Goal: Information Seeking & Learning: Learn about a topic

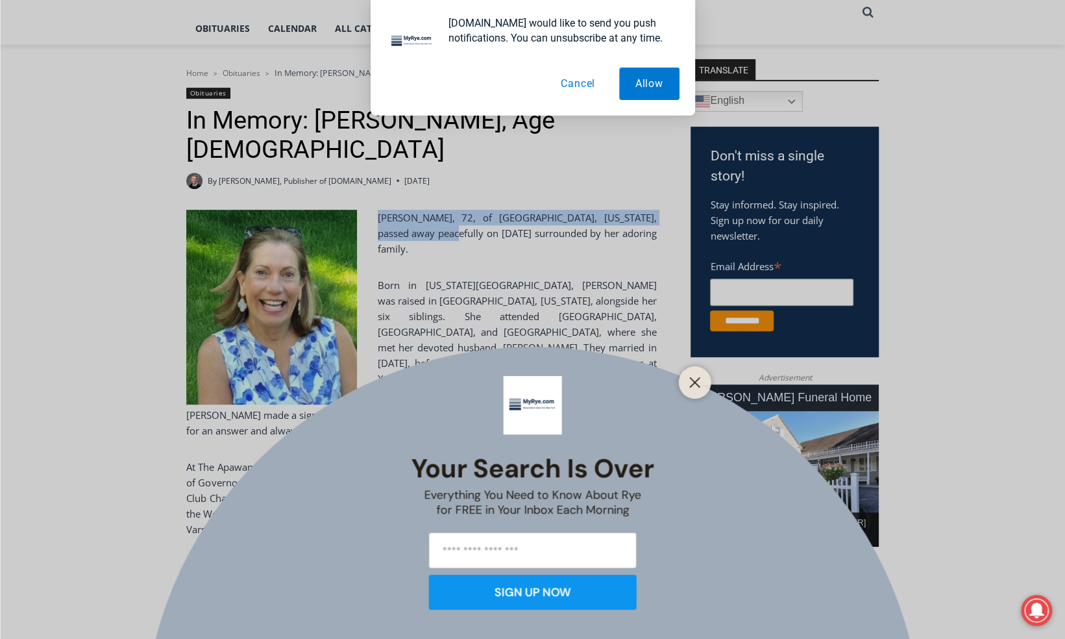
drag, startPoint x: 380, startPoint y: 215, endPoint x: 439, endPoint y: 234, distance: 62.0
click at [439, 234] on div "Your Search is Over Everything You Need to Know About Rye for FREE in Your Inbo…" at bounding box center [532, 319] width 1065 height 639
click at [579, 81] on button "Cancel" at bounding box center [577, 83] width 67 height 32
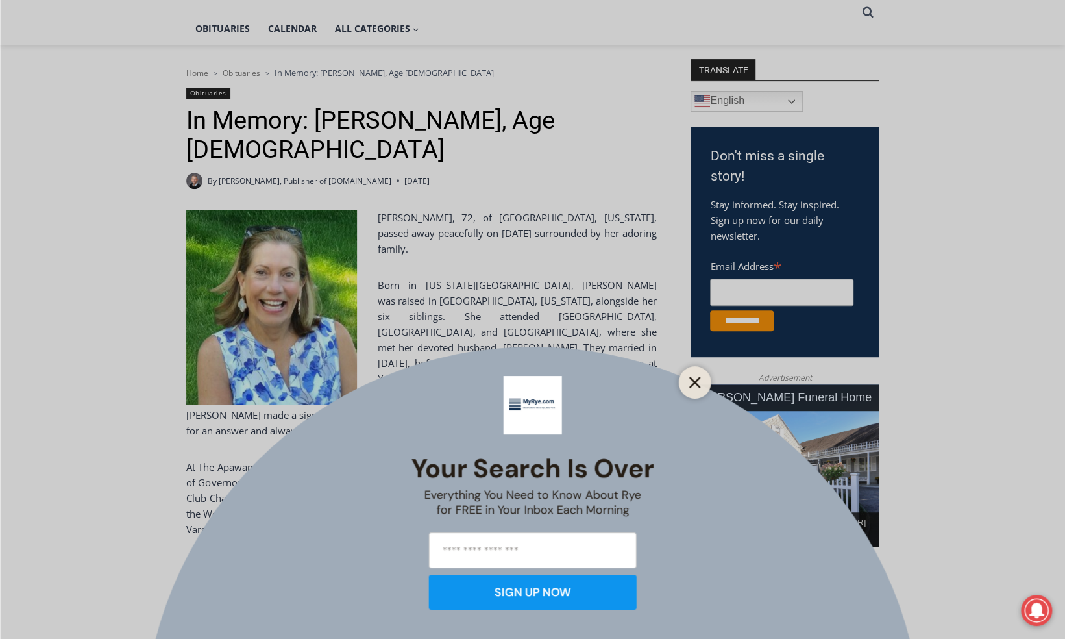
click at [686, 376] on button "Close" at bounding box center [695, 382] width 18 height 18
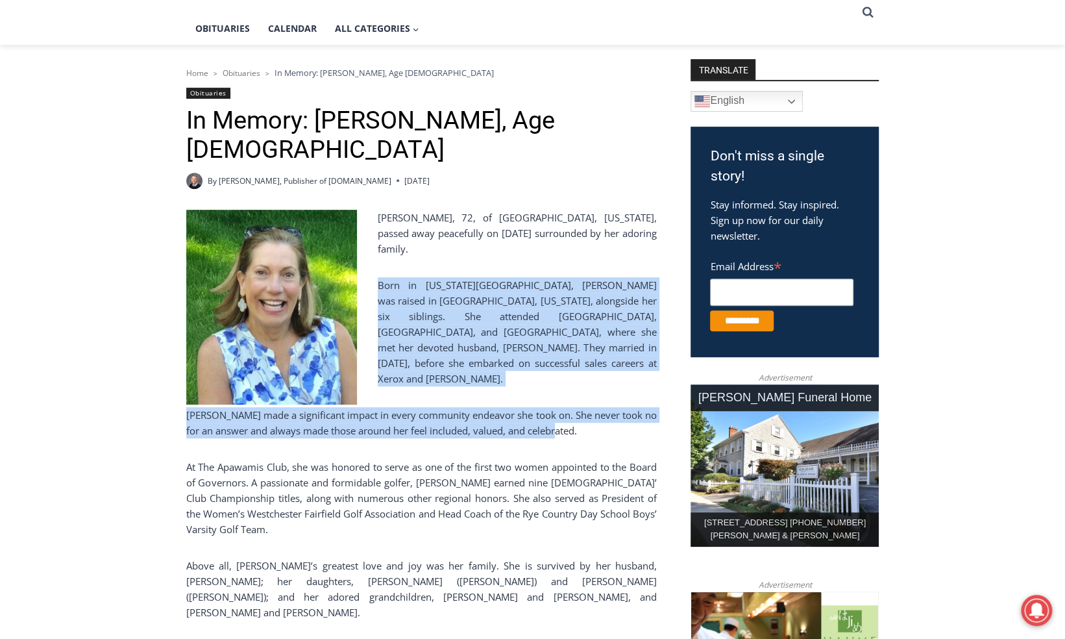
drag, startPoint x: 377, startPoint y: 283, endPoint x: 461, endPoint y: 422, distance: 163.0
click at [461, 422] on div "[PERSON_NAME], 72, of [GEOGRAPHIC_DATA], [US_STATE], passed away peacefully on …" at bounding box center [421, 613] width 470 height 806
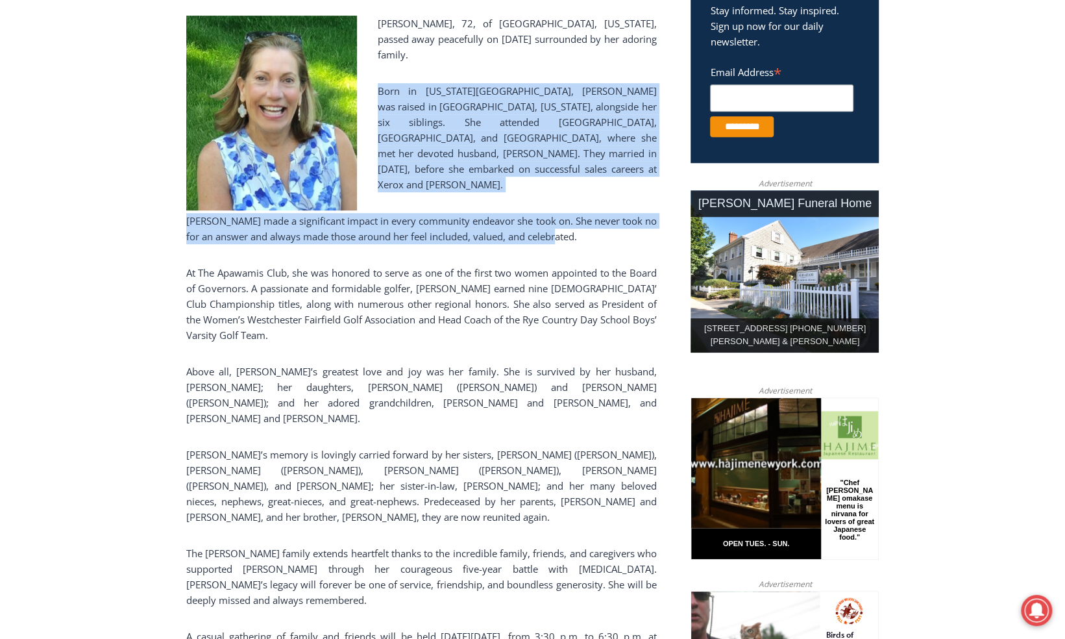
scroll to position [497, 0]
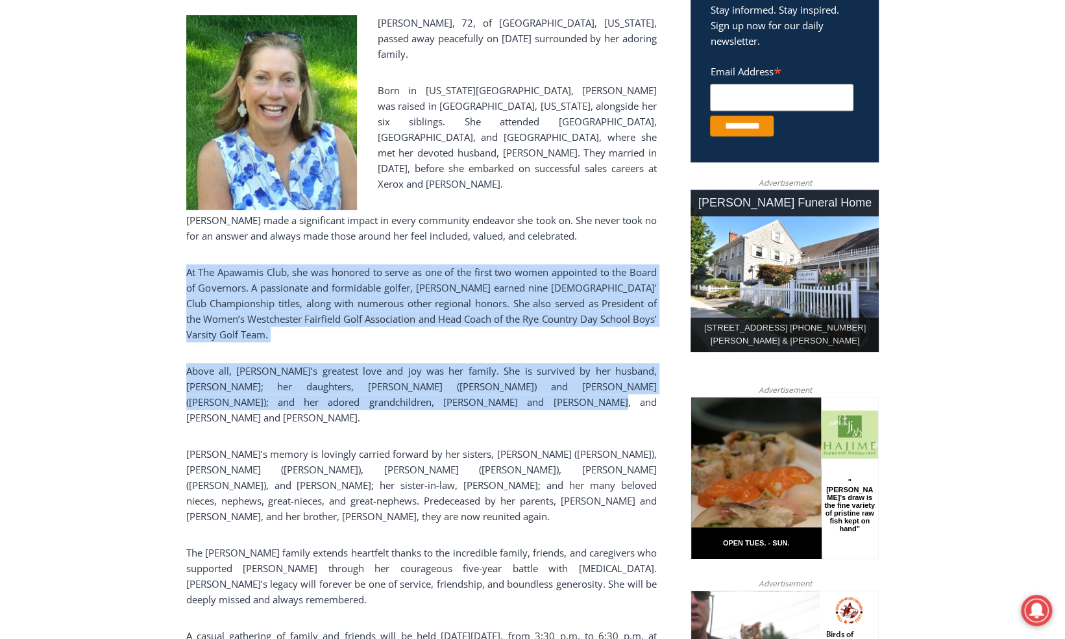
drag, startPoint x: 184, startPoint y: 274, endPoint x: 439, endPoint y: 397, distance: 282.7
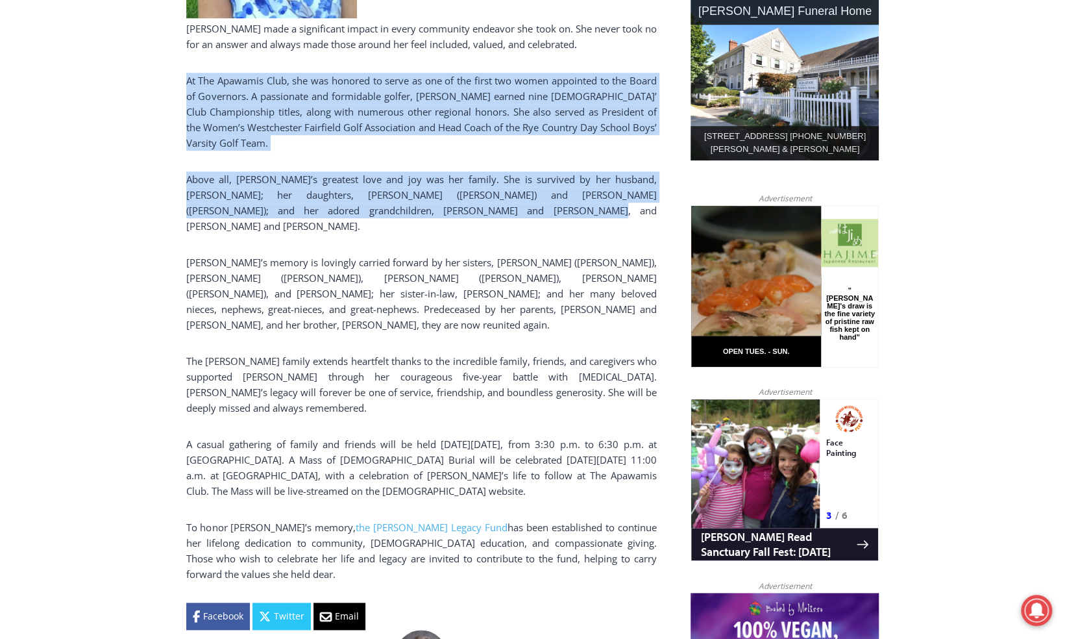
scroll to position [692, 0]
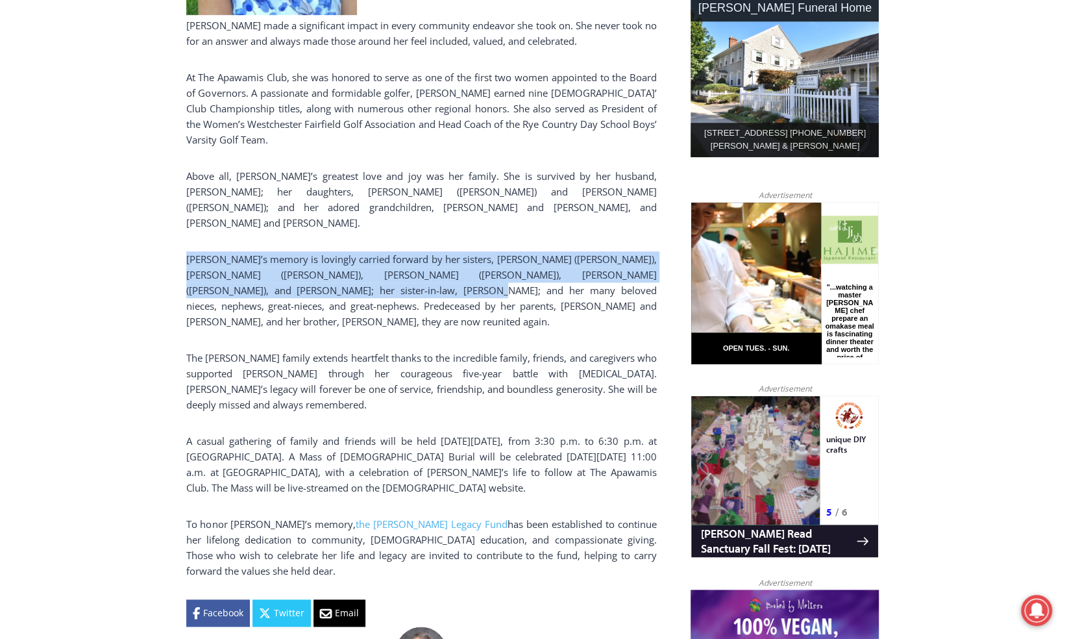
drag, startPoint x: 186, startPoint y: 240, endPoint x: 323, endPoint y: 278, distance: 142.6
click at [323, 278] on p "[PERSON_NAME]’s memory is lovingly carried forward by her sisters, [PERSON_NAME…" at bounding box center [421, 290] width 470 height 78
drag, startPoint x: 323, startPoint y: 278, endPoint x: 332, endPoint y: 291, distance: 15.8
click at [332, 291] on p "[PERSON_NAME]’s memory is lovingly carried forward by her sisters, [PERSON_NAME…" at bounding box center [421, 290] width 470 height 78
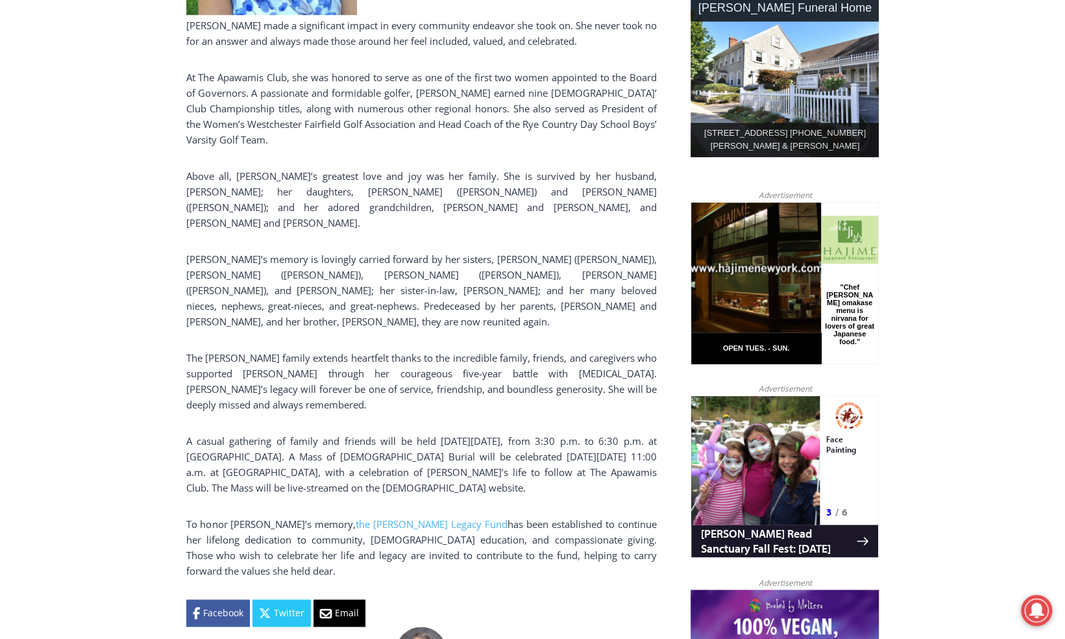
drag, startPoint x: 186, startPoint y: 241, endPoint x: 611, endPoint y: 463, distance: 479.8
click at [611, 463] on div "[PERSON_NAME], 72, of [GEOGRAPHIC_DATA], [US_STATE], passed away peacefully on …" at bounding box center [421, 223] width 470 height 806
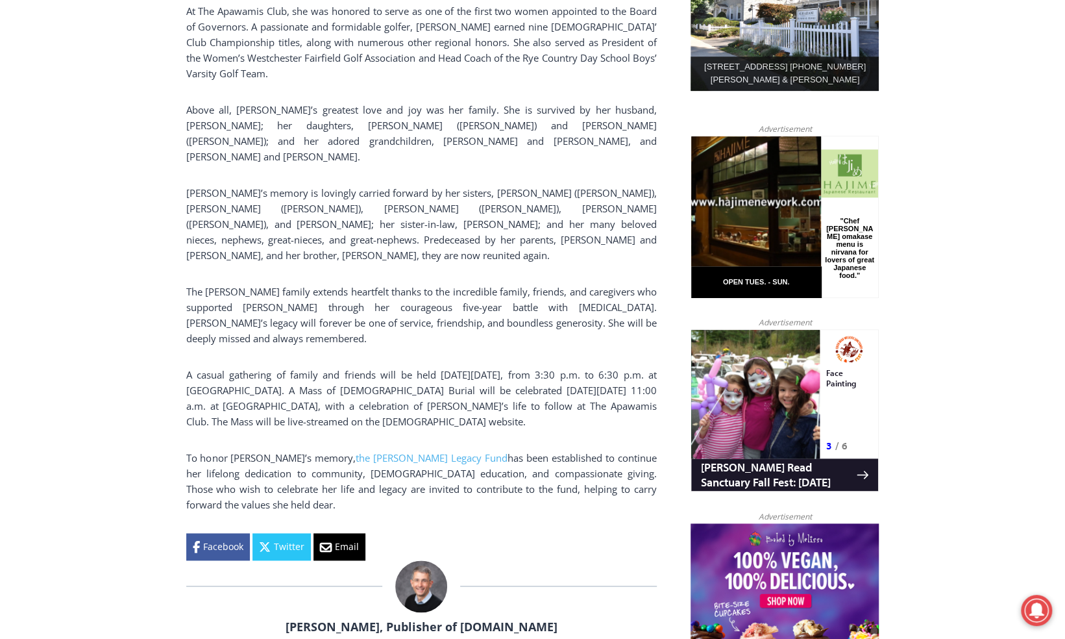
scroll to position [822, 0]
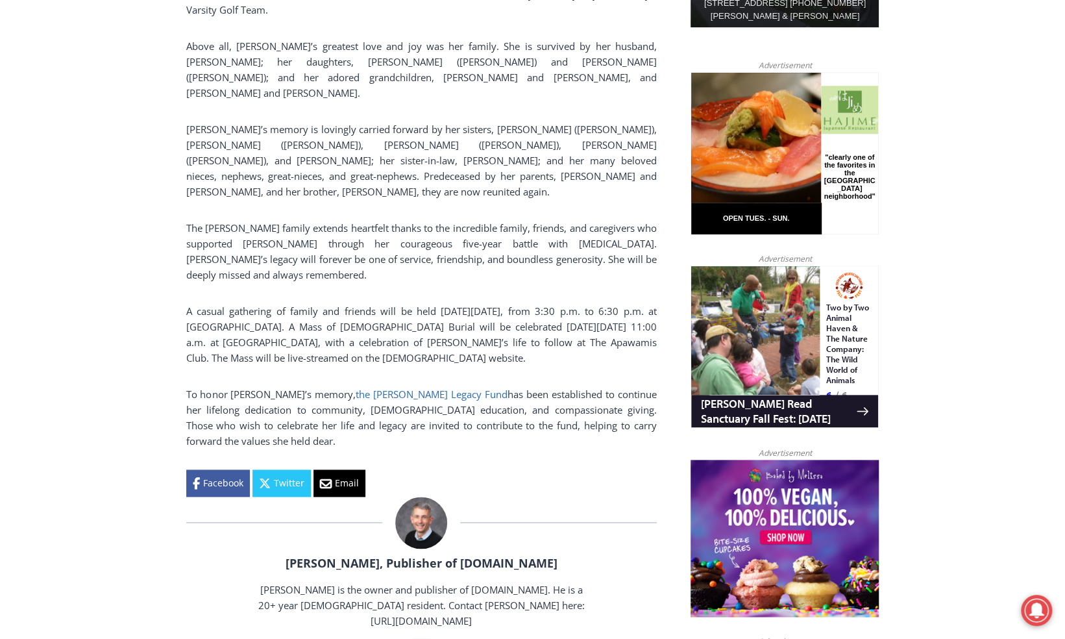
click at [436, 387] on link "the [PERSON_NAME] Legacy Fund" at bounding box center [432, 393] width 152 height 13
